Goal: Navigation & Orientation: Find specific page/section

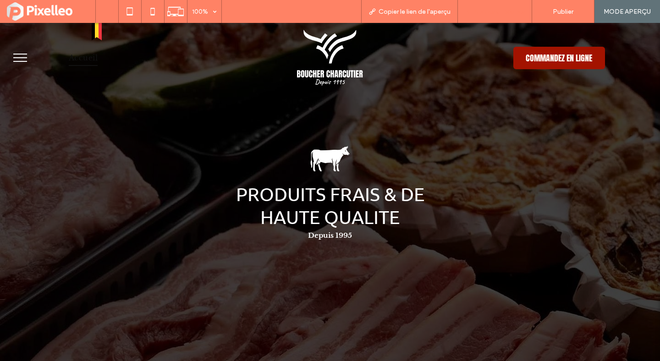
click at [517, 14] on span "Retour à l'éditeur" at bounding box center [499, 12] width 51 height 8
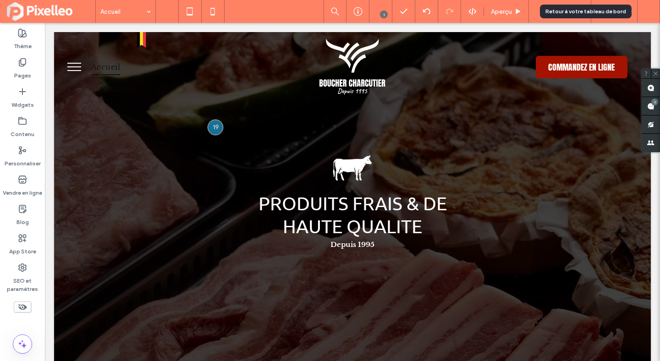
click at [654, 17] on div at bounding box center [649, 11] width 23 height 23
